Goal: Navigation & Orientation: Go to known website

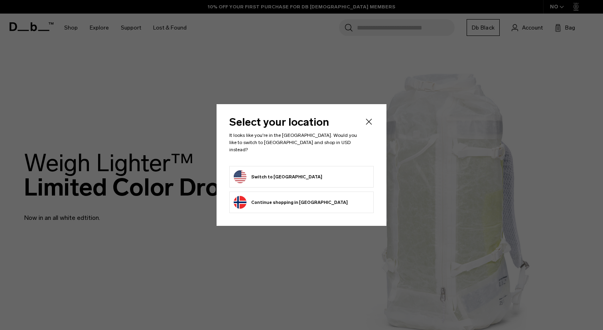
click at [341, 170] on form "Switch to [GEOGRAPHIC_DATA]" at bounding box center [301, 176] width 135 height 13
click at [316, 175] on form "Switch to [GEOGRAPHIC_DATA]" at bounding box center [301, 176] width 135 height 13
click at [280, 174] on button "Switch to [GEOGRAPHIC_DATA]" at bounding box center [278, 176] width 88 height 13
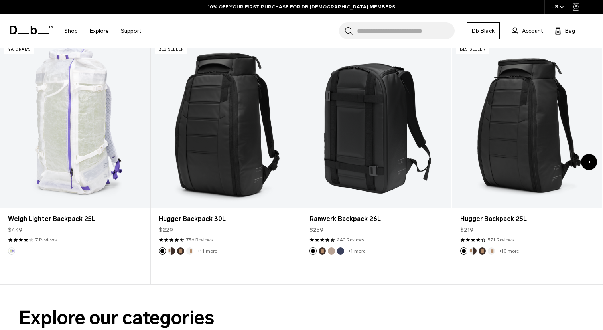
scroll to position [334, 0]
